Goal: Task Accomplishment & Management: Use online tool/utility

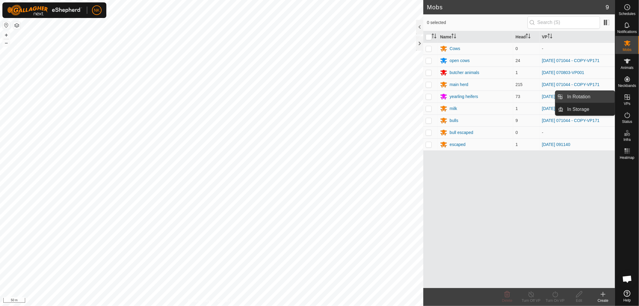
click at [588, 96] on link "In Rotation" at bounding box center [589, 97] width 51 height 12
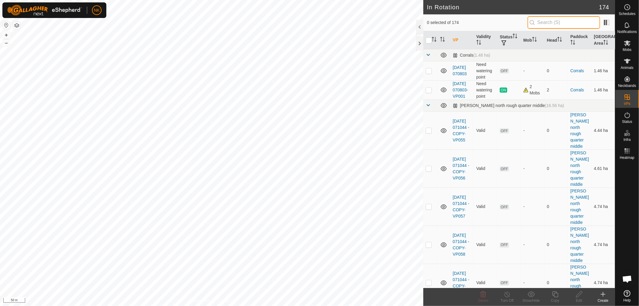
click at [545, 22] on input "text" at bounding box center [564, 22] width 73 height 13
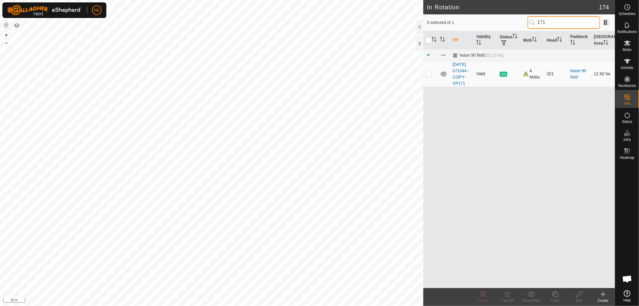
type input "171"
click at [430, 76] on p-checkbox at bounding box center [429, 73] width 6 height 5
checkbox input "true"
click at [555, 293] on icon at bounding box center [555, 294] width 6 height 6
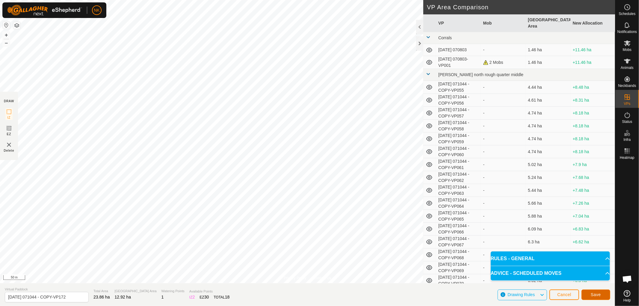
click at [598, 295] on span "Save" at bounding box center [596, 294] width 10 height 5
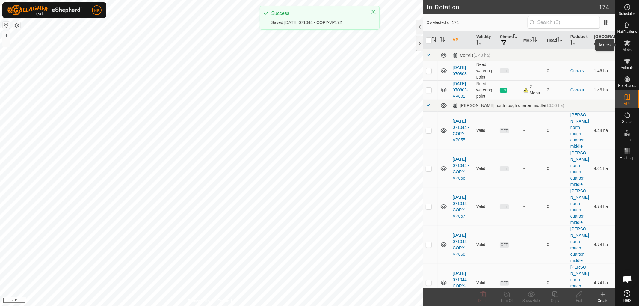
click at [631, 46] on es-mob-svg-icon at bounding box center [627, 43] width 11 height 10
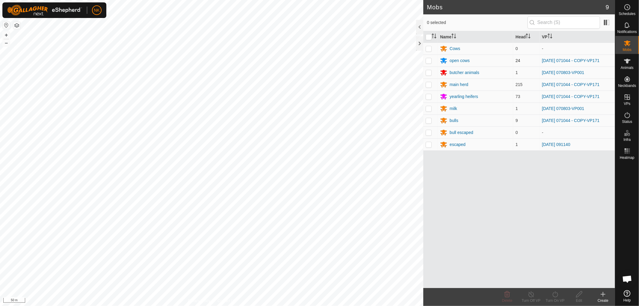
click at [428, 61] on p-checkbox at bounding box center [429, 60] width 6 height 5
checkbox input "true"
click at [428, 98] on p-checkbox at bounding box center [429, 96] width 6 height 5
checkbox input "true"
click at [428, 84] on p-checkbox at bounding box center [429, 84] width 6 height 5
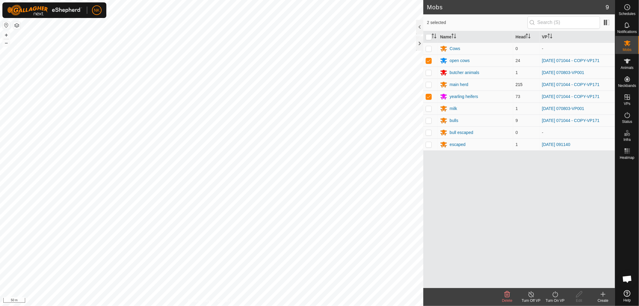
checkbox input "true"
click at [429, 120] on p-checkbox at bounding box center [429, 120] width 6 height 5
checkbox input "true"
click at [552, 293] on icon at bounding box center [555, 294] width 7 height 7
click at [557, 282] on link "Now" at bounding box center [572, 281] width 59 height 12
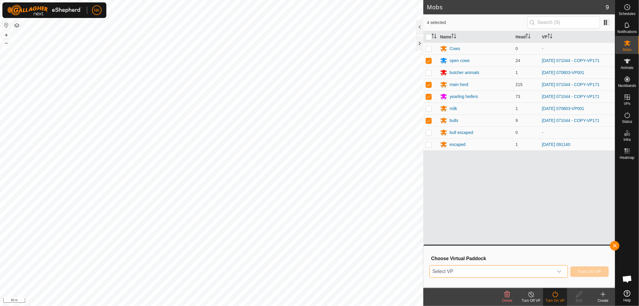
click at [525, 273] on span "Select VP" at bounding box center [491, 271] width 123 height 12
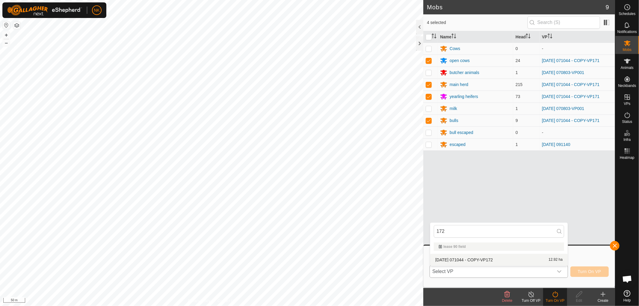
type input "172"
click at [489, 259] on span "[DATE] 071044 - COPY-VP172" at bounding box center [464, 260] width 58 height 4
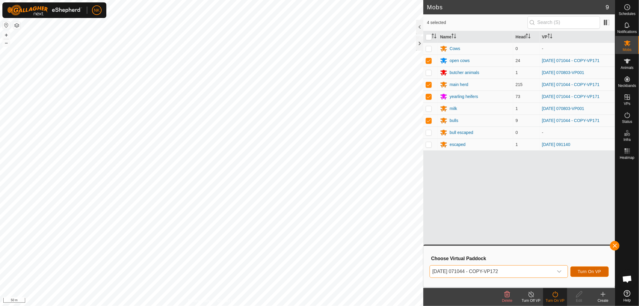
click at [591, 273] on span "Turn On VP" at bounding box center [589, 271] width 23 height 5
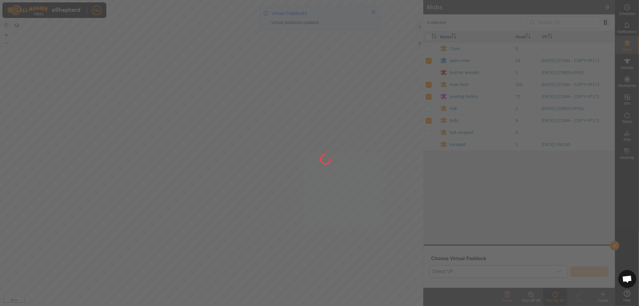
drag, startPoint x: 175, startPoint y: 177, endPoint x: 230, endPoint y: 228, distance: 75.0
click at [230, 228] on div at bounding box center [319, 153] width 639 height 306
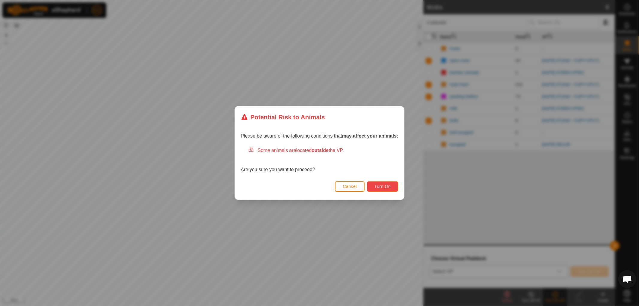
click at [385, 184] on span "Turn On" at bounding box center [383, 186] width 16 height 5
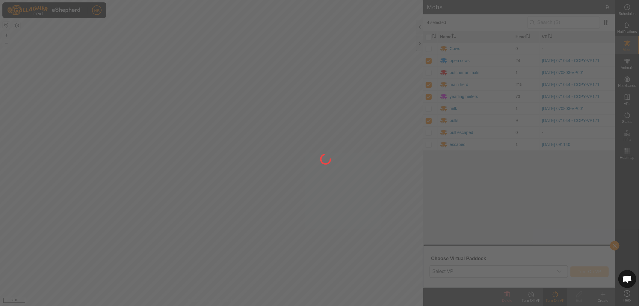
drag, startPoint x: 166, startPoint y: 194, endPoint x: 226, endPoint y: 225, distance: 67.9
click at [226, 225] on div at bounding box center [319, 153] width 639 height 306
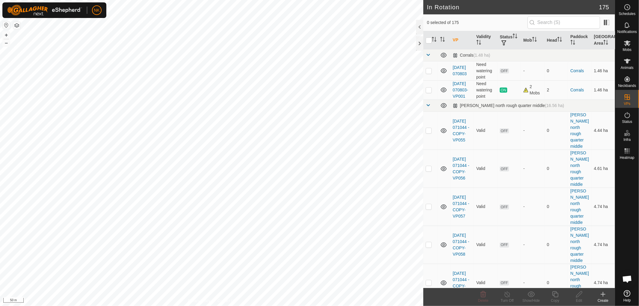
click at [604, 300] on div "Create" at bounding box center [603, 300] width 24 height 5
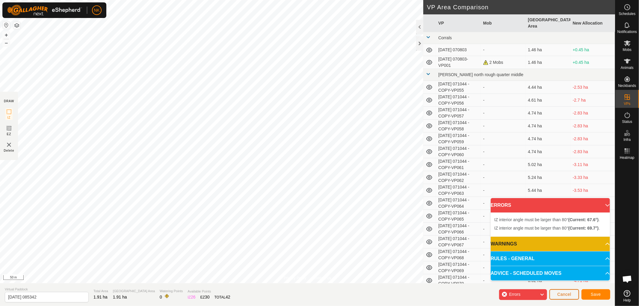
click at [569, 297] on button "Cancel" at bounding box center [564, 294] width 30 height 10
